Goal: Use online tool/utility: Use online tool/utility

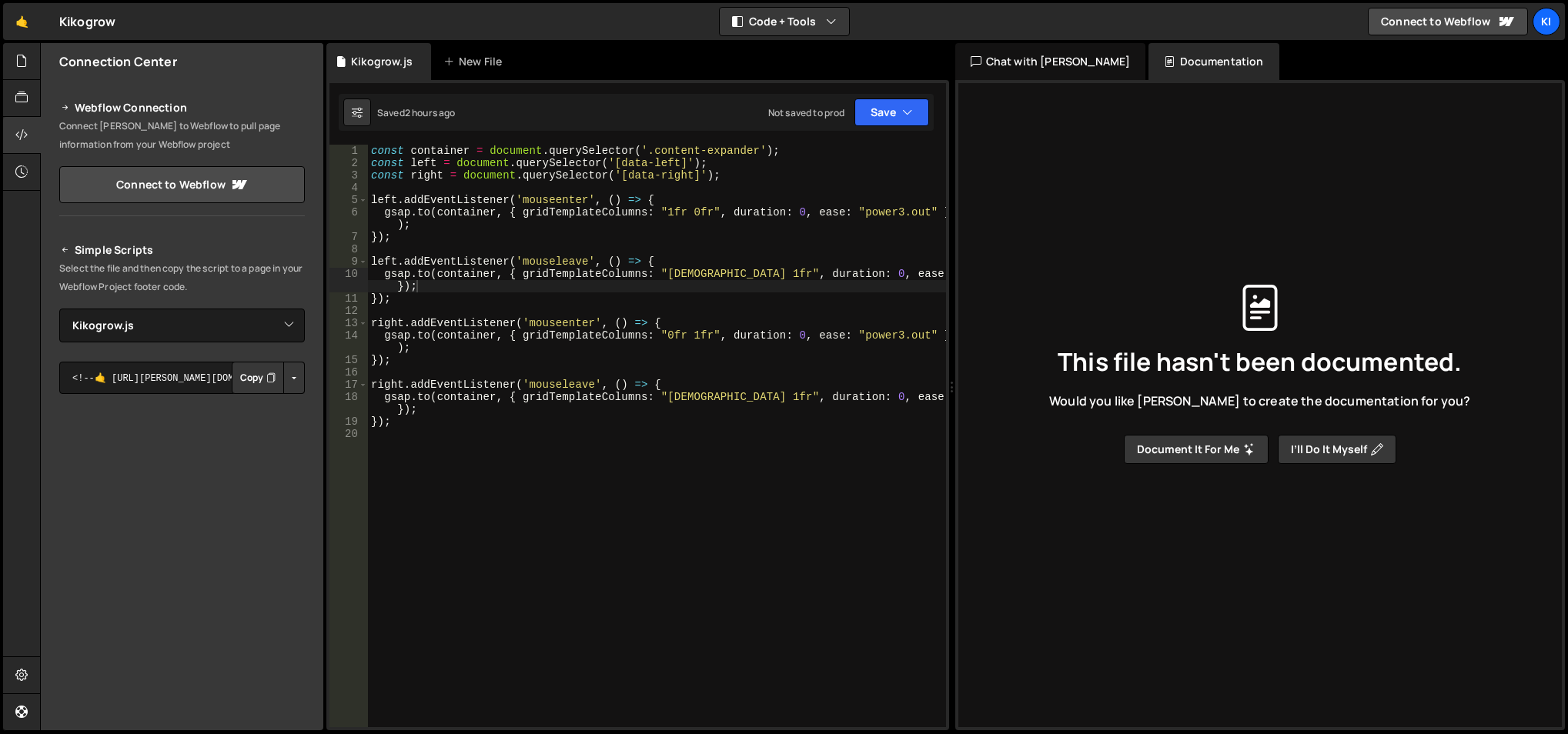
select select "47045"
click at [478, 450] on div "const container = document . querySelector ( '.content-expander' ) ; const left…" at bounding box center [657, 449] width 579 height 609
click at [517, 440] on div "const container = document . querySelector ( '.content-expander' ) ; const left…" at bounding box center [657, 449] width 579 height 609
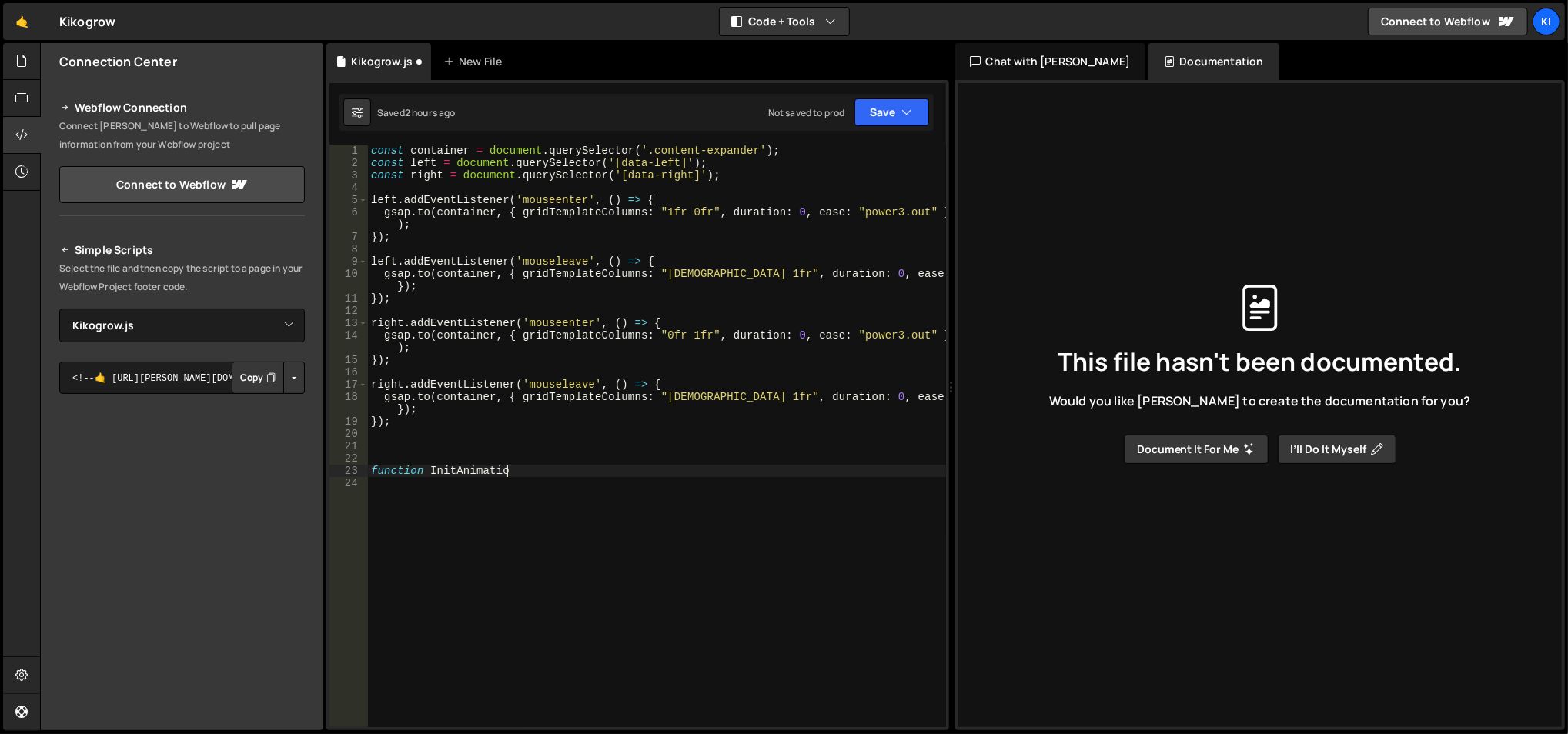
scroll to position [0, 9]
type textarea "function InitAnimation?("
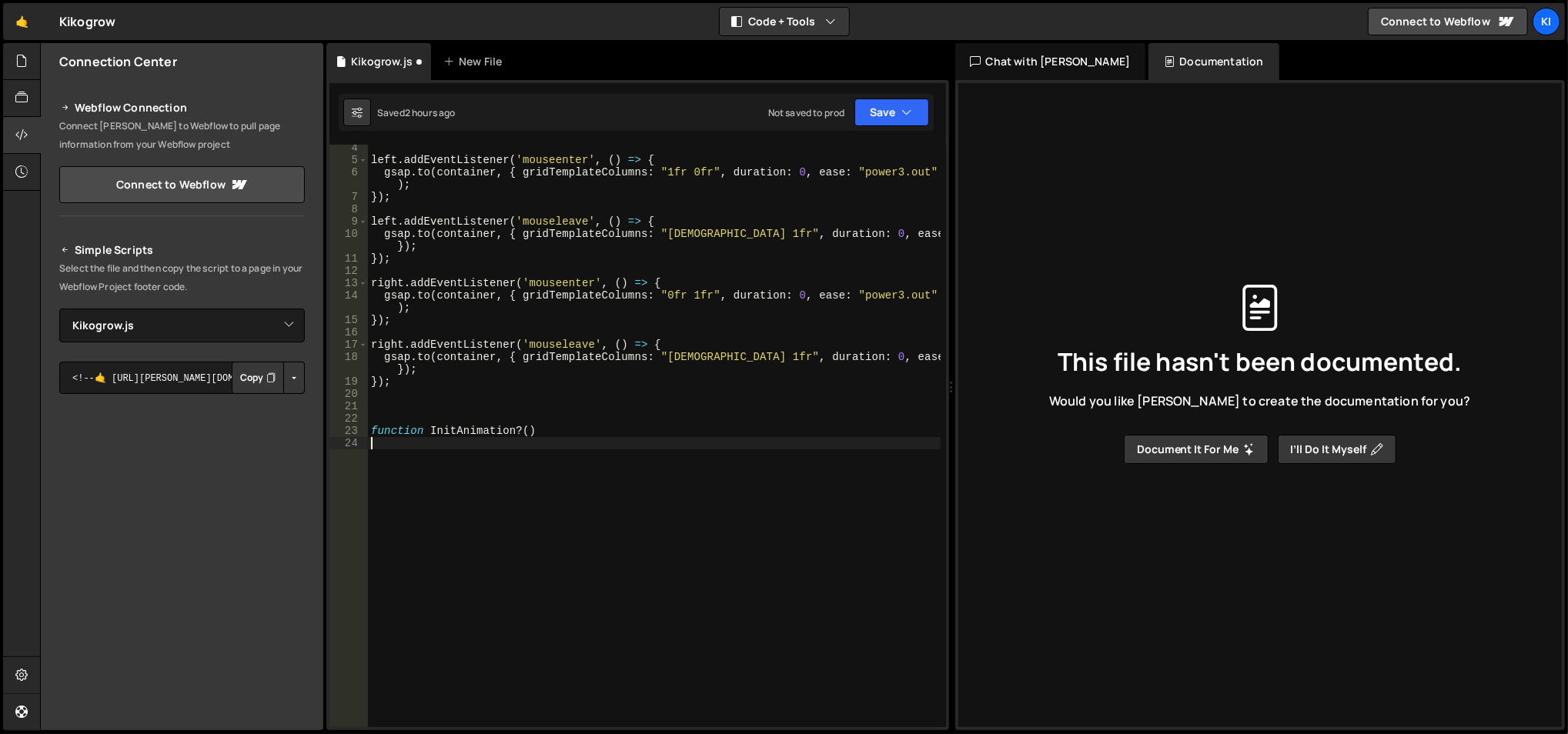
type textarea "{"
click at [542, 431] on div "left . addEventListener ( 'mouseenter' , ( ) => { gsap . to ( container , { gri…" at bounding box center [655, 446] width 574 height 609
type textarea "{"
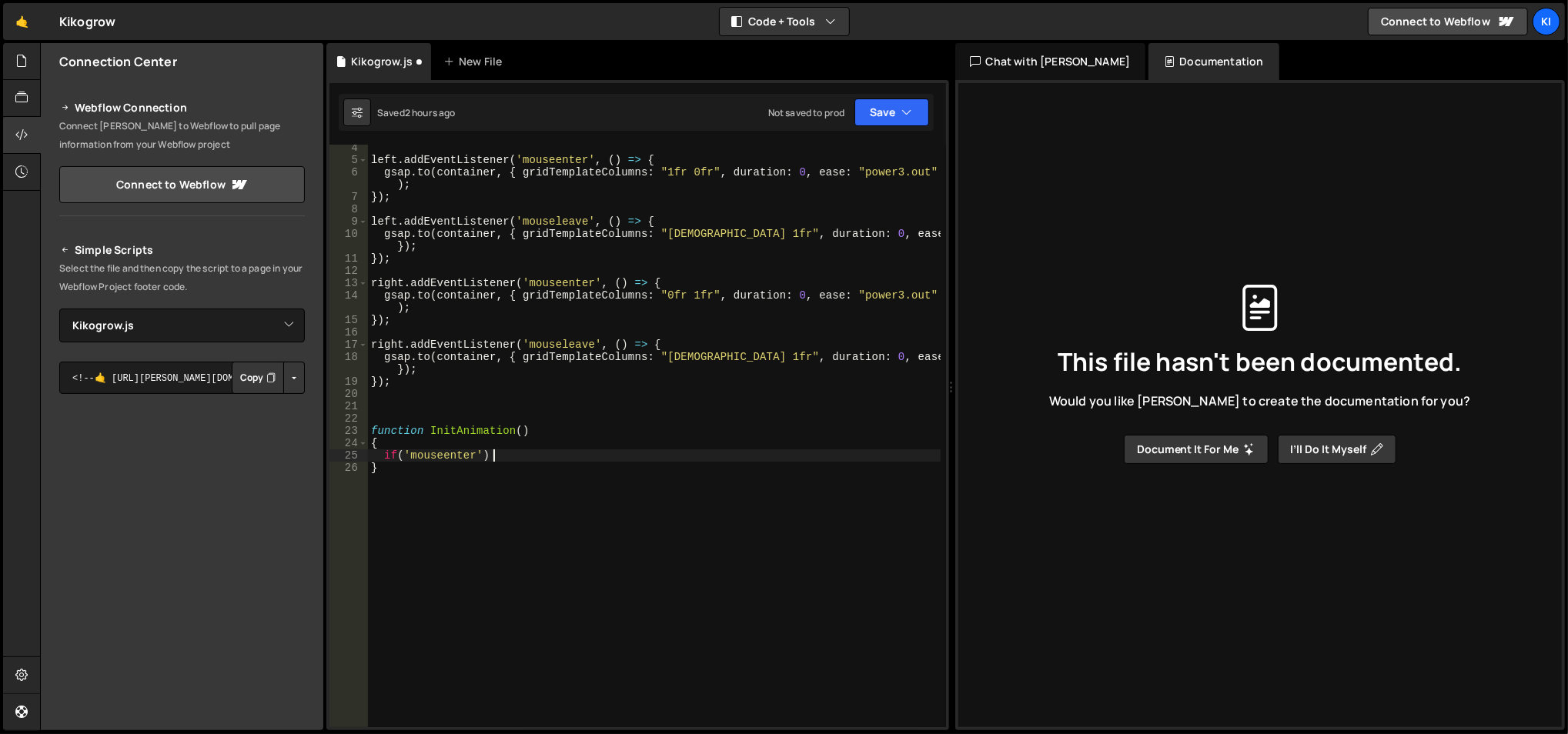
type textarea "if('mouseenter') {"
click at [533, 439] on div "left . addEventListener ( 'mouseenter' , ( ) => { gsap . to ( container , { gri…" at bounding box center [655, 446] width 574 height 609
type textarea "{"
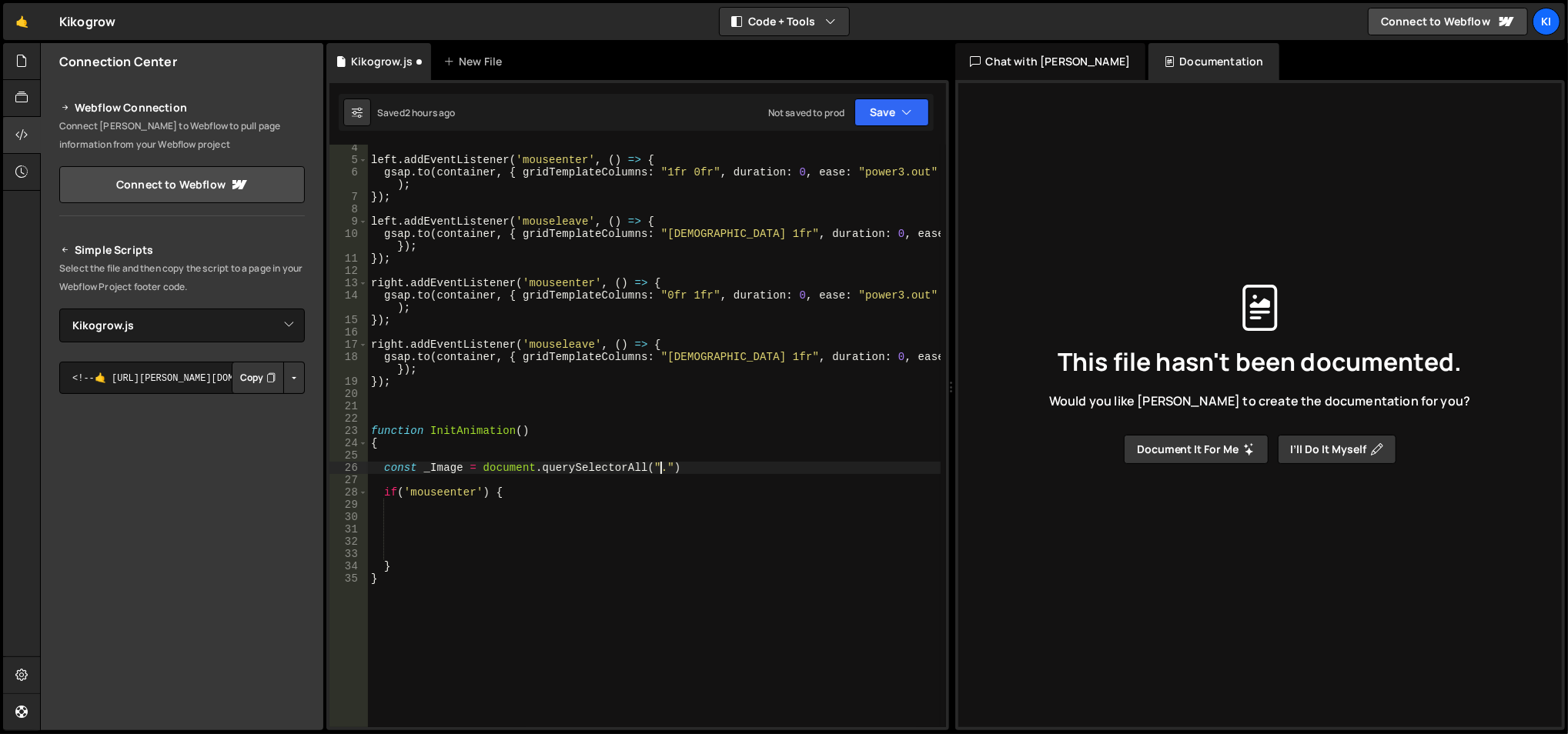
paste textarea "Image")"
type textarea "const _Image = document.querySelectorAll(".Image");"
